Goal: Find specific page/section: Find specific page/section

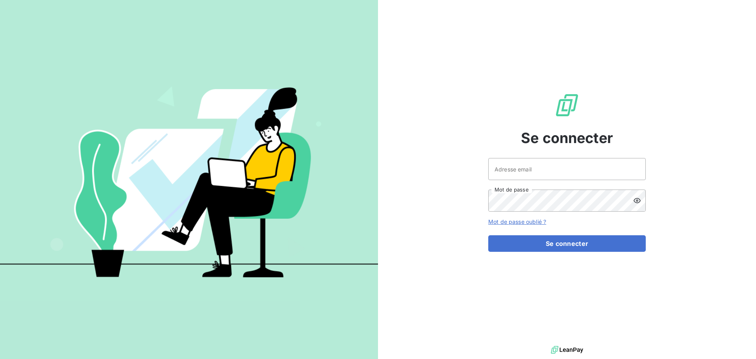
drag, startPoint x: 558, startPoint y: 183, endPoint x: 557, endPoint y: 169, distance: 14.3
click at [558, 182] on div "Adresse email Mot de passe" at bounding box center [566, 185] width 157 height 54
click at [557, 167] on input "Adresse email" at bounding box center [566, 169] width 157 height 22
type input "[PERSON_NAME][EMAIL_ADDRESS][PERSON_NAME][DOMAIN_NAME]"
click at [488, 235] on button "Se connecter" at bounding box center [566, 243] width 157 height 17
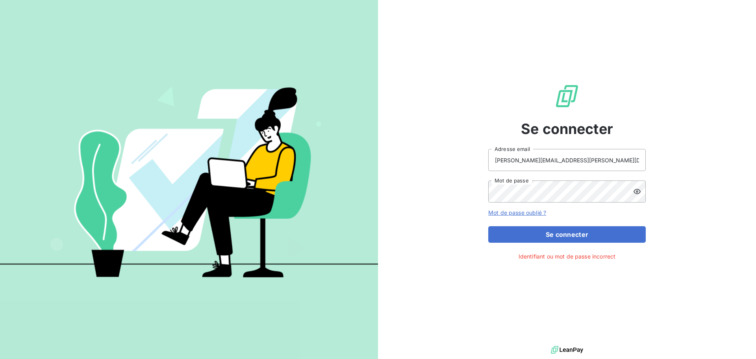
click at [642, 190] on div at bounding box center [639, 191] width 13 height 22
click at [488, 226] on button "Se connecter" at bounding box center [566, 234] width 157 height 17
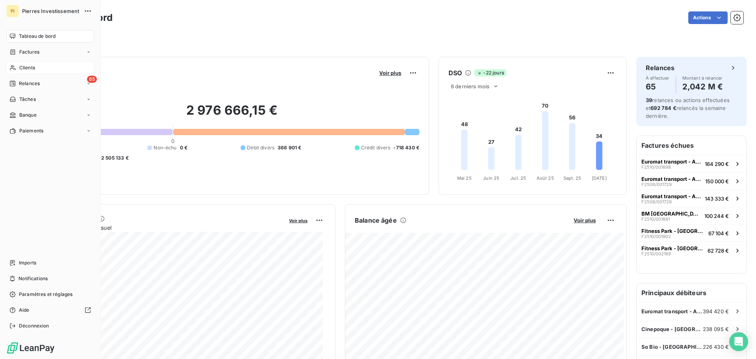
click at [33, 65] on span "Clients" at bounding box center [27, 67] width 16 height 7
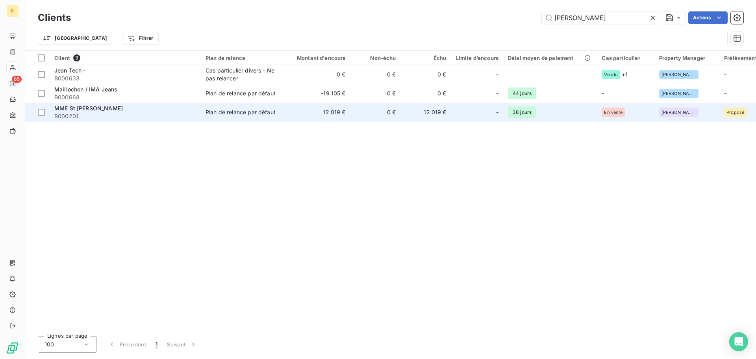
type input "[PERSON_NAME]"
click at [105, 109] on span "MME St [PERSON_NAME]" at bounding box center [88, 108] width 69 height 7
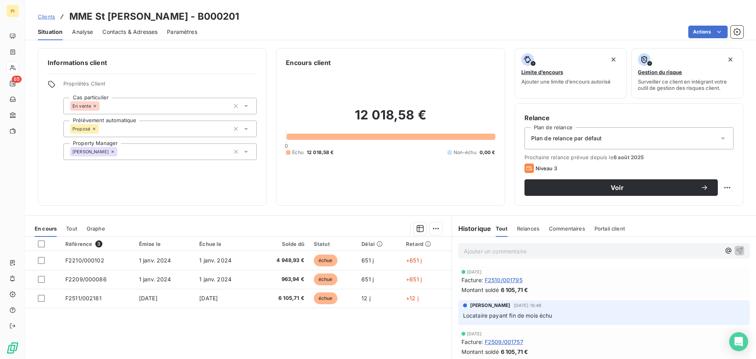
click at [44, 17] on span "Clients" at bounding box center [46, 16] width 17 height 6
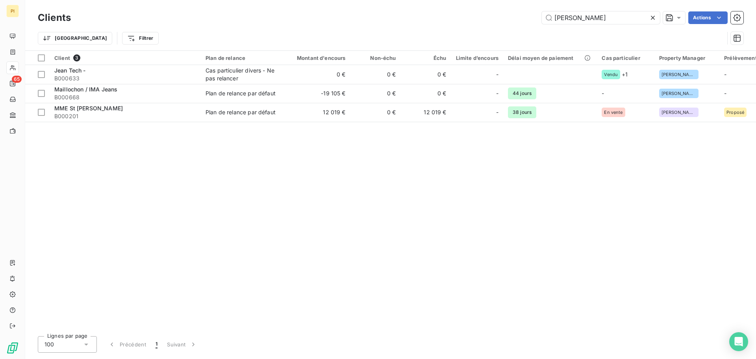
click at [594, 25] on div "Clients [PERSON_NAME]" at bounding box center [391, 17] width 706 height 17
click at [554, 3] on div "Clients [PERSON_NAME] Actions Trier Filtrer" at bounding box center [390, 25] width 731 height 50
click at [571, 17] on input "[PERSON_NAME]" at bounding box center [601, 17] width 118 height 13
click at [570, 18] on input "[PERSON_NAME]" at bounding box center [601, 17] width 118 height 13
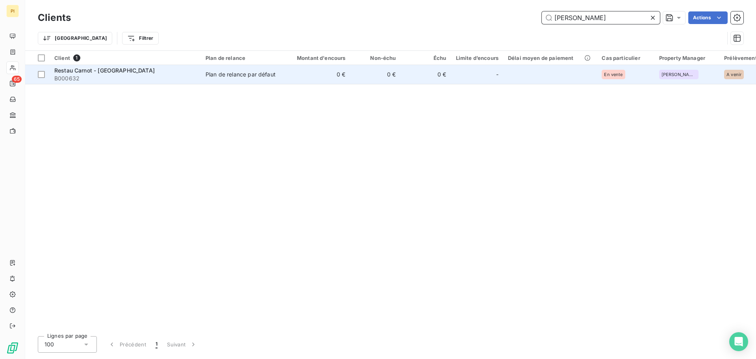
type input "[PERSON_NAME]"
click at [105, 72] on span "Restau Carnot - [GEOGRAPHIC_DATA]" at bounding box center [104, 70] width 100 height 7
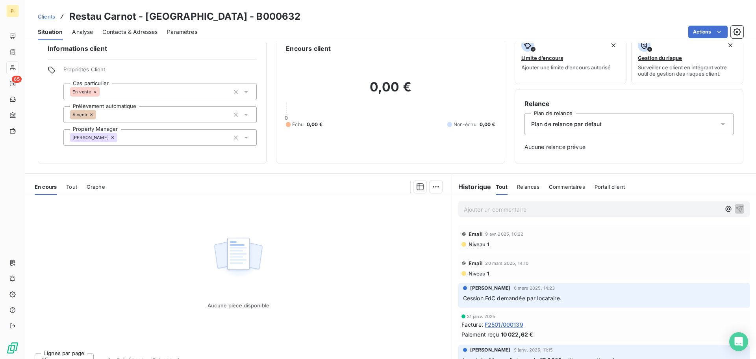
scroll to position [26, 0]
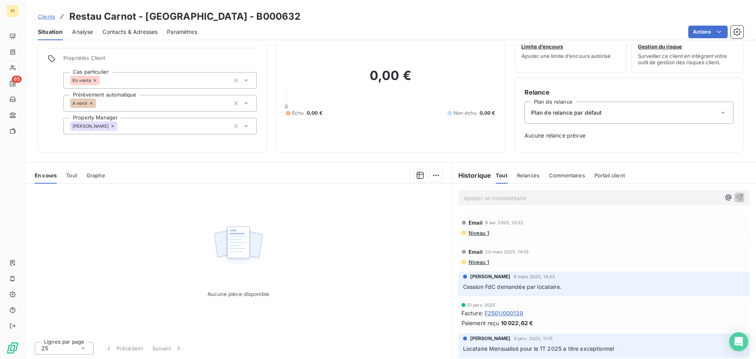
click at [43, 14] on span "Clients" at bounding box center [46, 16] width 17 height 6
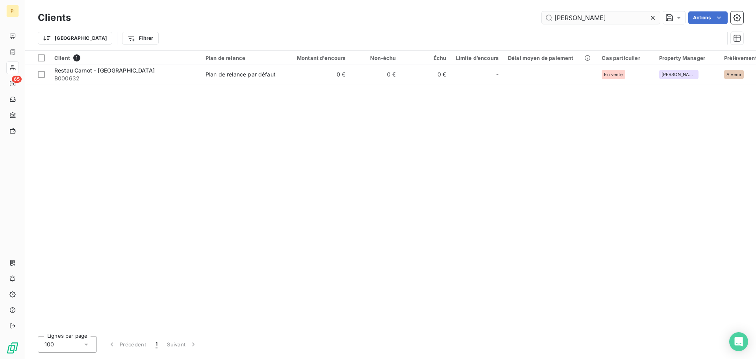
click at [570, 19] on input "[PERSON_NAME]" at bounding box center [601, 17] width 118 height 13
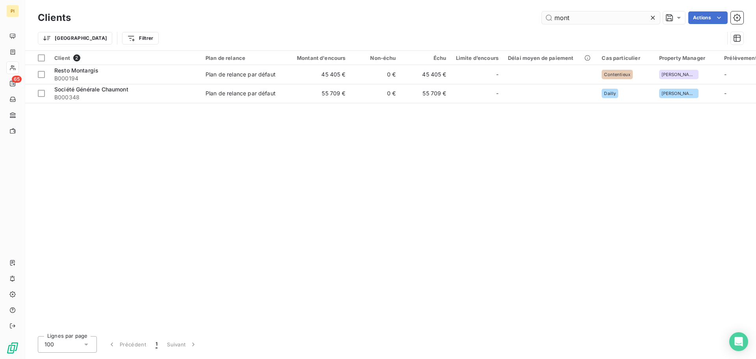
click at [589, 21] on input "mont" at bounding box center [601, 17] width 118 height 13
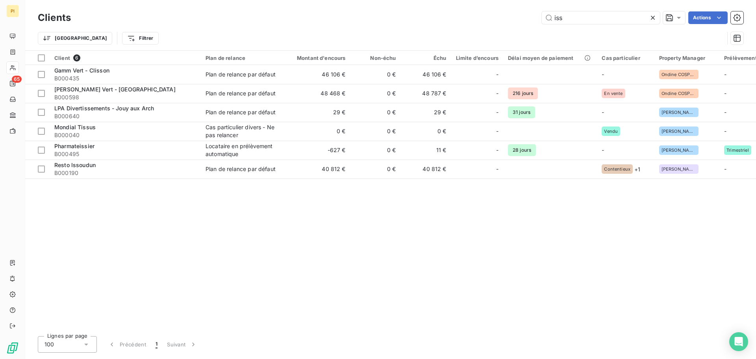
click at [571, 25] on div "Clients iss Actions" at bounding box center [391, 17] width 706 height 17
click at [571, 16] on input "iss" at bounding box center [601, 17] width 118 height 13
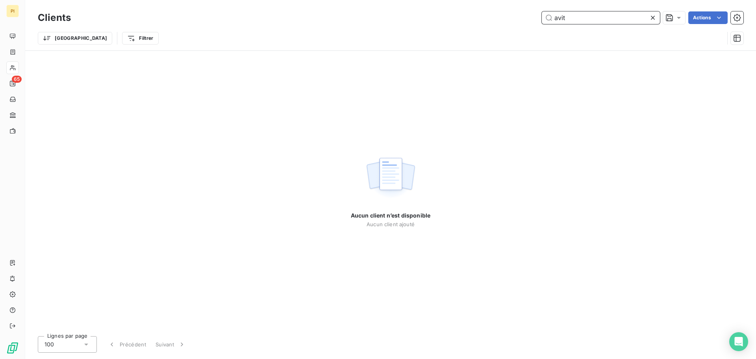
click at [583, 17] on input "avit" at bounding box center [601, 17] width 118 height 13
click at [582, 18] on input "avit" at bounding box center [601, 17] width 118 height 13
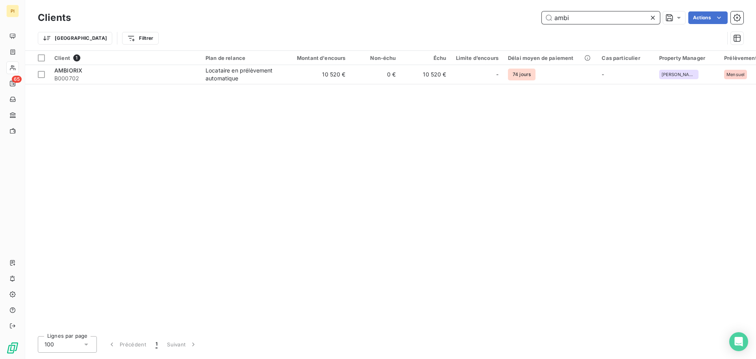
click at [574, 16] on input "ambi" at bounding box center [601, 17] width 118 height 13
drag, startPoint x: 548, startPoint y: 12, endPoint x: 551, endPoint y: 22, distance: 10.2
click at [548, 17] on input "[PERSON_NAME]" at bounding box center [601, 17] width 118 height 13
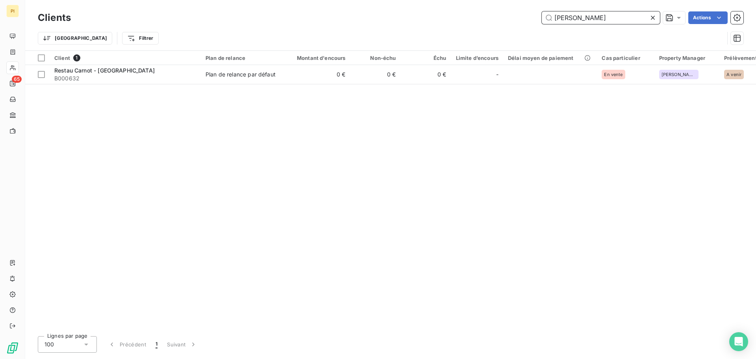
click at [565, 17] on input "[PERSON_NAME]" at bounding box center [601, 17] width 118 height 13
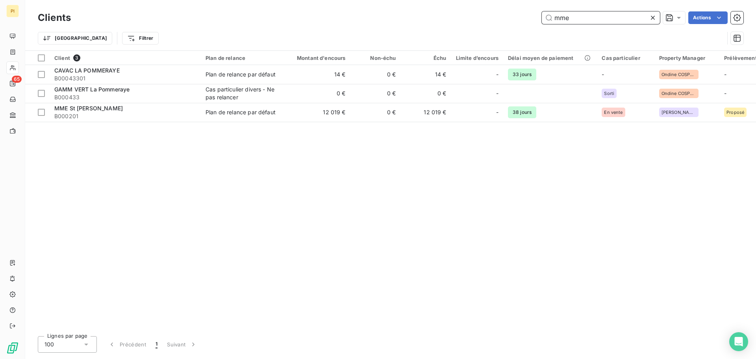
type input "mme"
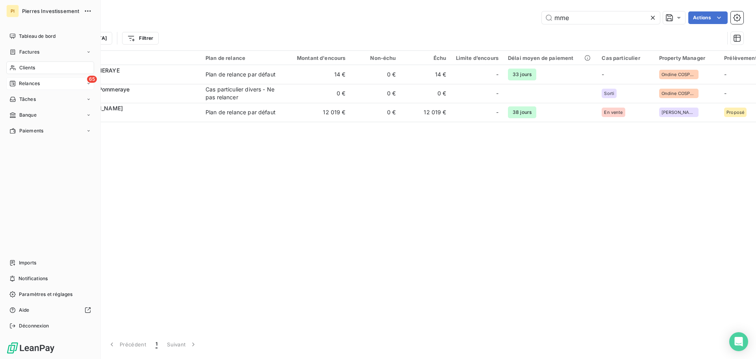
click at [16, 87] on div "65 Relances" at bounding box center [50, 83] width 88 height 13
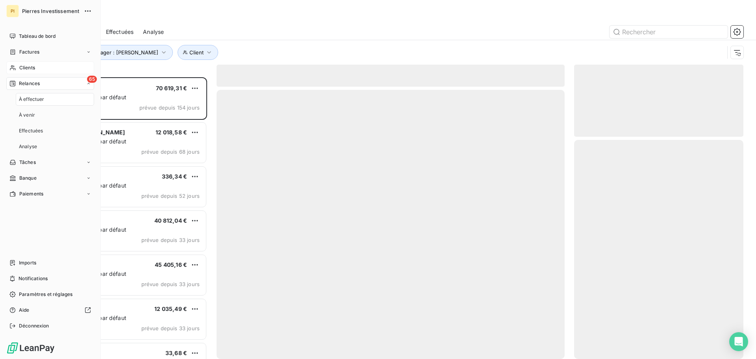
scroll to position [276, 163]
